Goal: Understand process/instructions: Learn how to perform a task or action

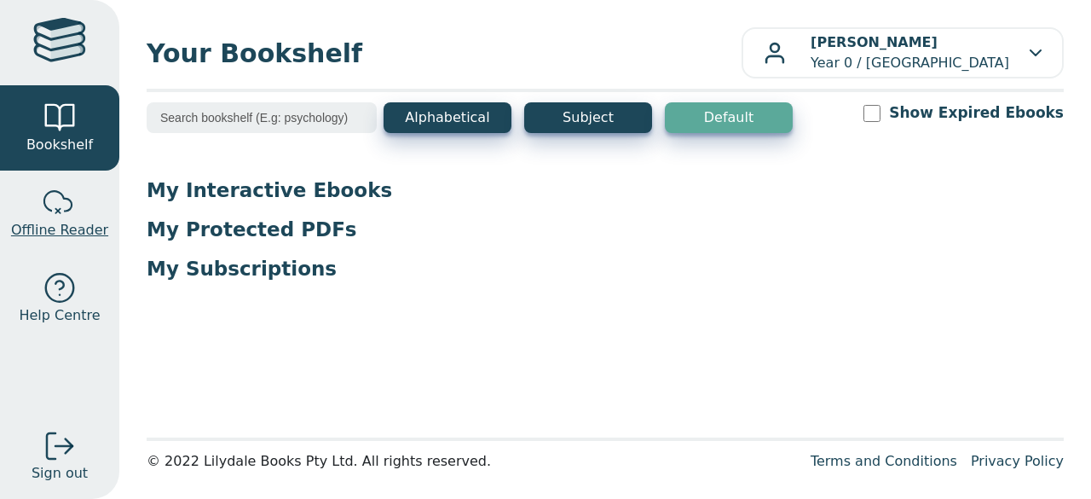
click at [75, 234] on span "Offline Reader" at bounding box center [59, 230] width 97 height 20
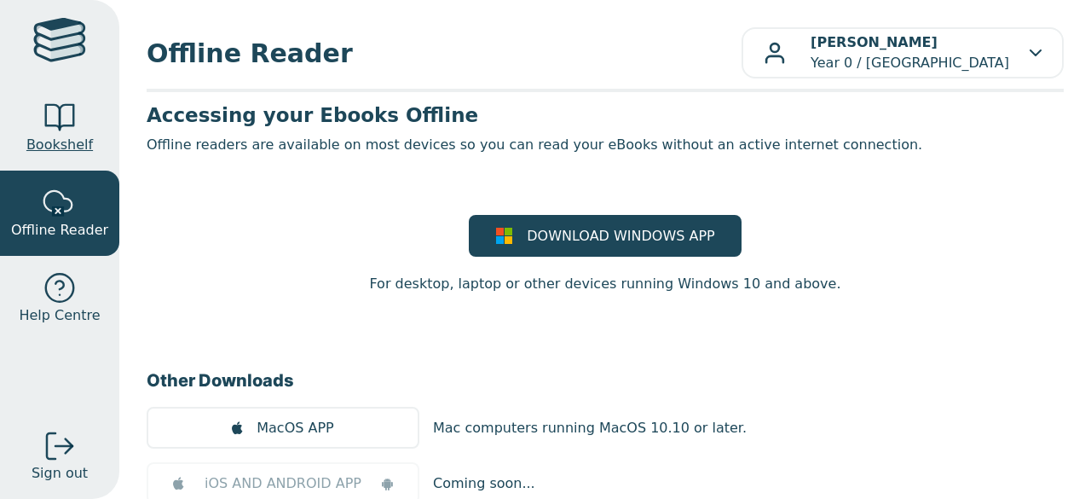
click at [69, 139] on span "Bookshelf" at bounding box center [59, 145] width 66 height 20
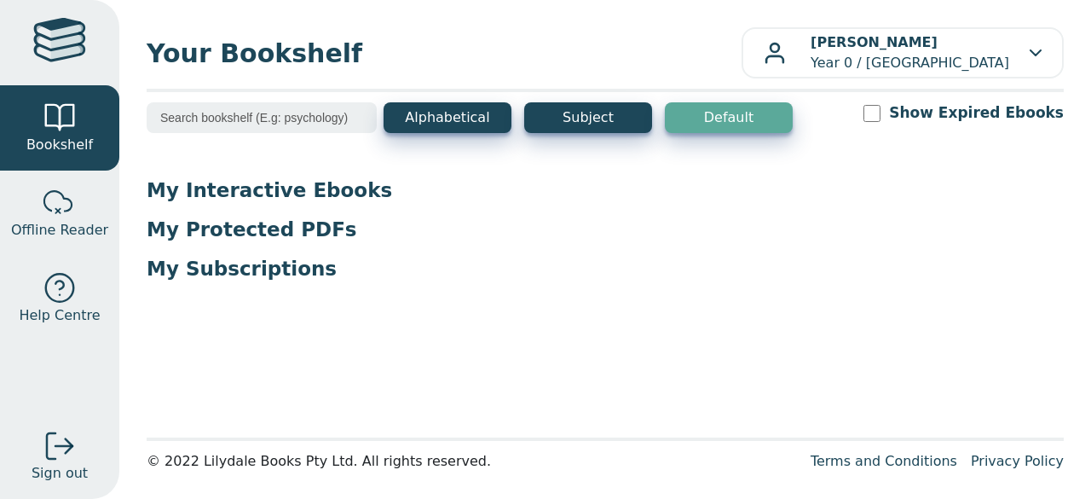
click at [491, 260] on p "My Subscriptions" at bounding box center [605, 269] width 917 height 26
click at [344, 222] on p "My Protected PDFs" at bounding box center [605, 229] width 917 height 26
click at [327, 187] on p "My Interactive Ebooks" at bounding box center [605, 190] width 917 height 26
click at [293, 352] on main1 "Alphabetical Subject Default Show Expired Ebooks My Interactive Ebooks My Prote…" at bounding box center [605, 264] width 917 height 325
